Goal: Communication & Community: Answer question/provide support

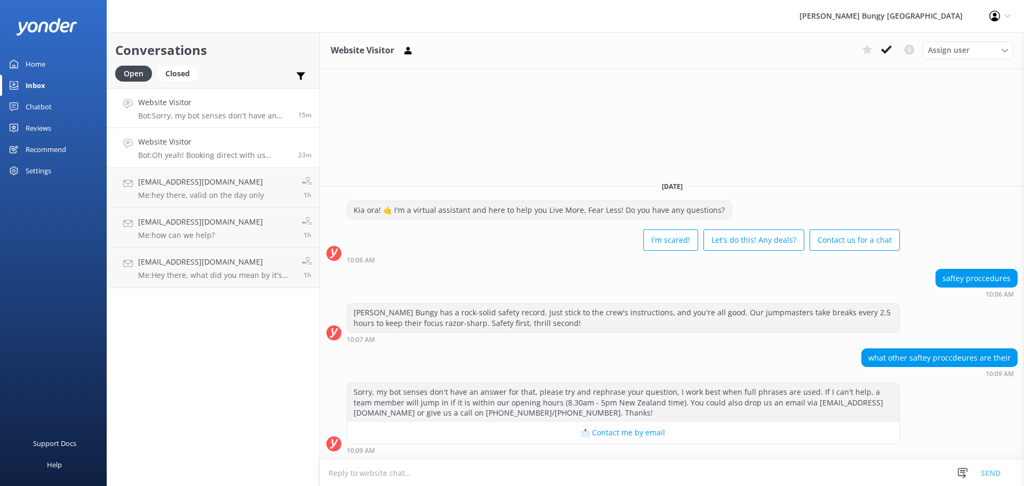
drag, startPoint x: 192, startPoint y: 158, endPoint x: 199, endPoint y: 154, distance: 8.1
click at [192, 157] on p "Bot: Oh yeah! Booking direct with us through our website always gives you the b…" at bounding box center [214, 155] width 152 height 10
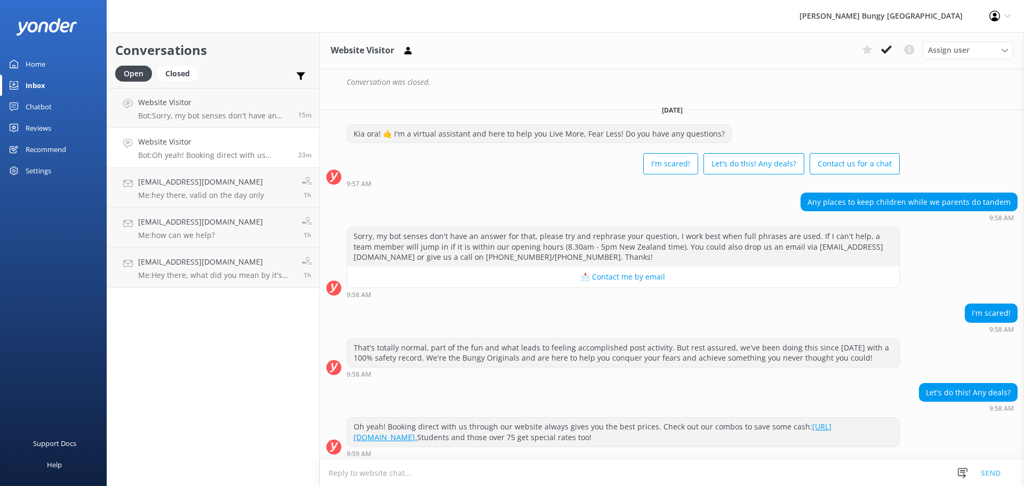
scroll to position [310, 0]
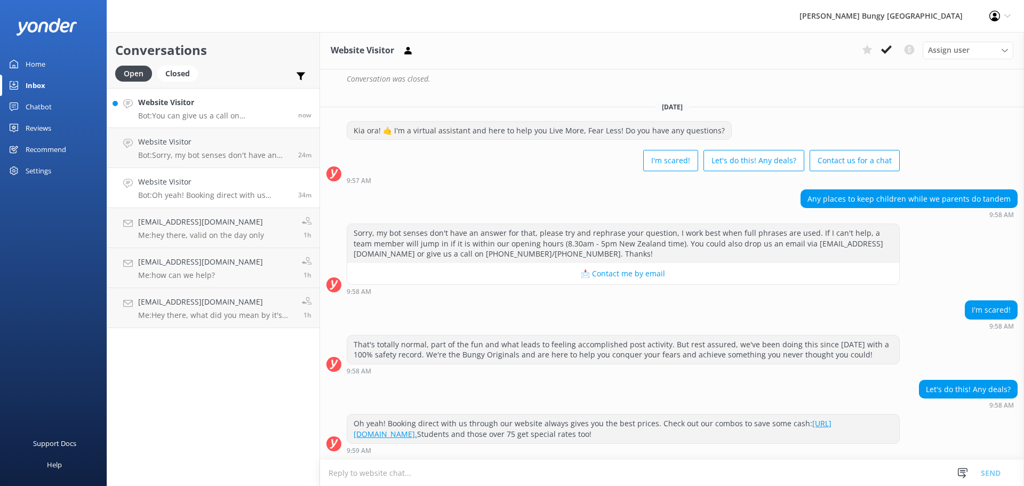
click at [165, 123] on link "Website Visitor Bot: You can give us a call on [PHONE_NUMBER] or [PHONE_NUMBER]…" at bounding box center [213, 108] width 212 height 40
